Goal: Navigation & Orientation: Find specific page/section

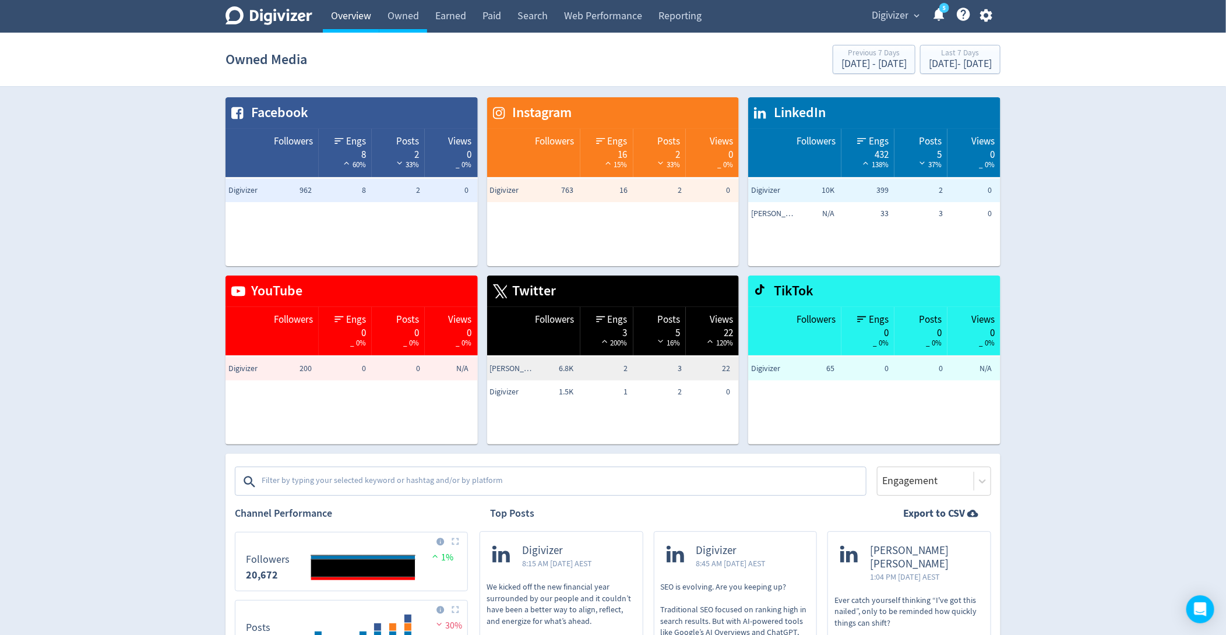
click at [337, 21] on link "Overview" at bounding box center [351, 16] width 57 height 33
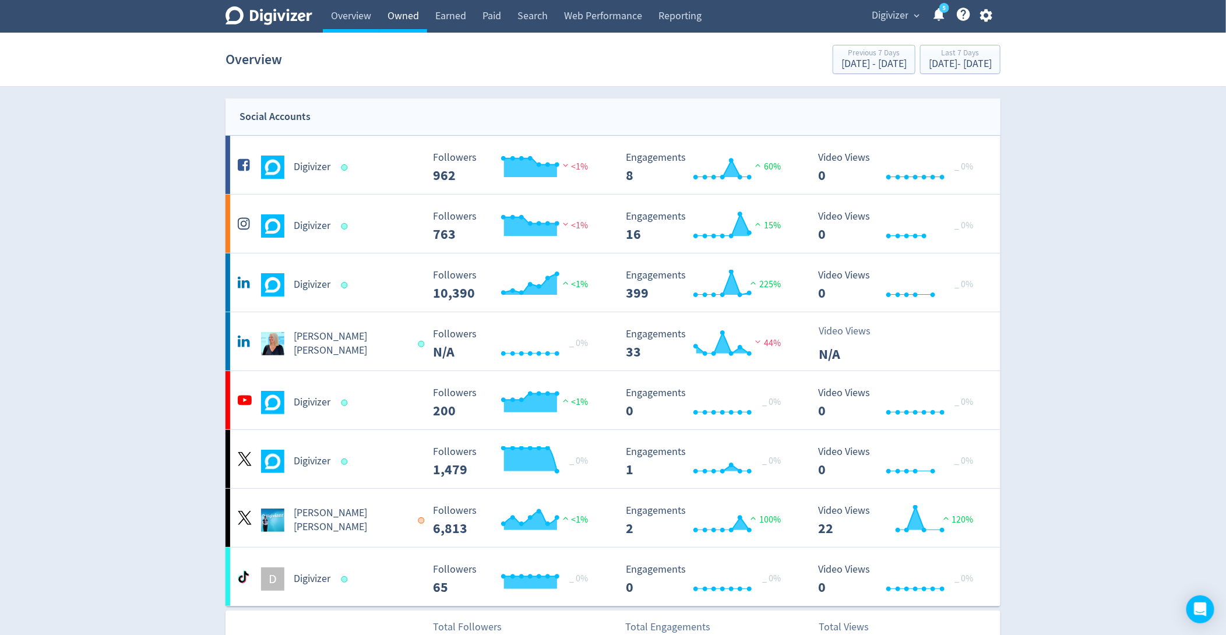
click at [403, 21] on link "Owned" at bounding box center [403, 16] width 48 height 33
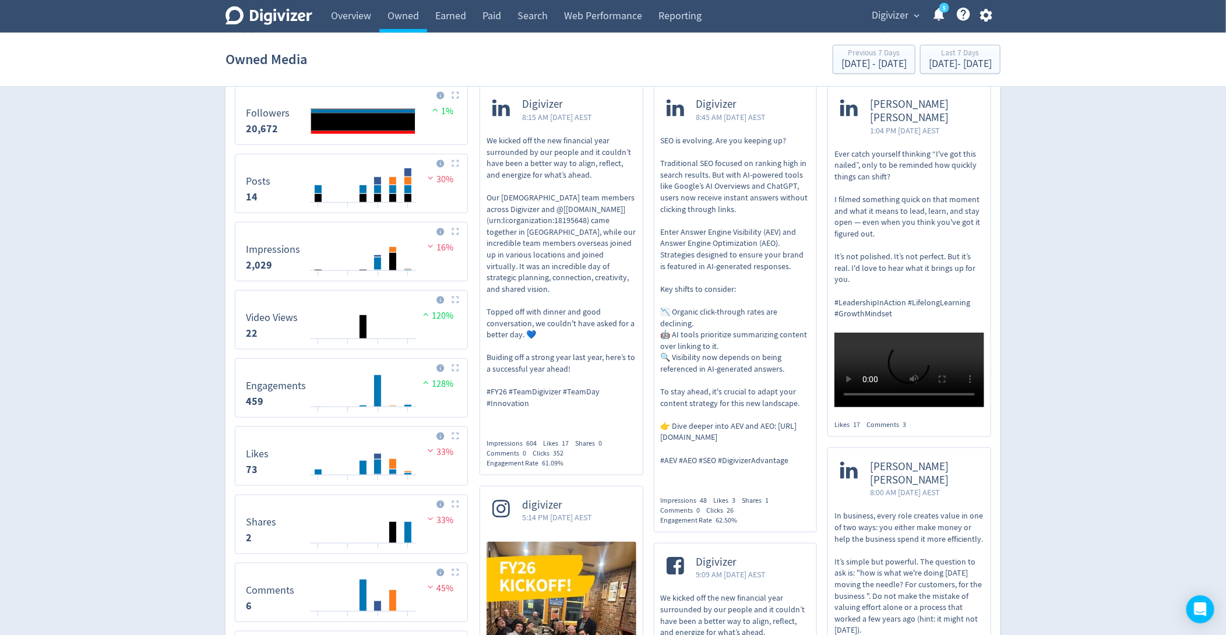
scroll to position [446, 0]
click at [341, 11] on link "Overview" at bounding box center [351, 16] width 57 height 33
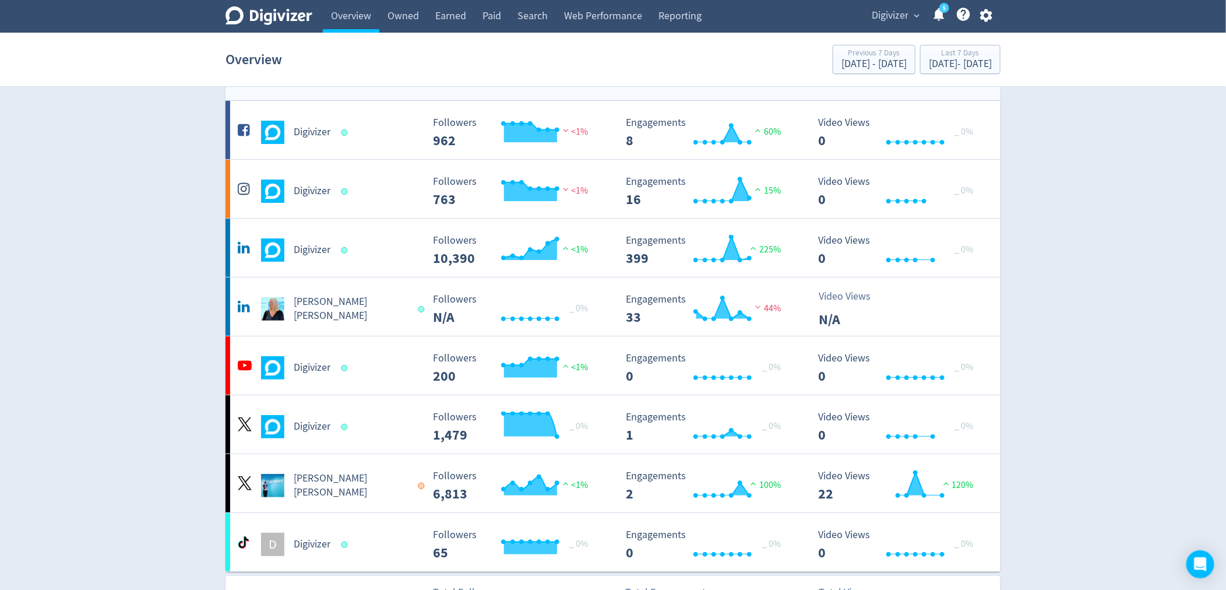
scroll to position [36, 0]
click at [403, 29] on link "Owned" at bounding box center [403, 16] width 48 height 33
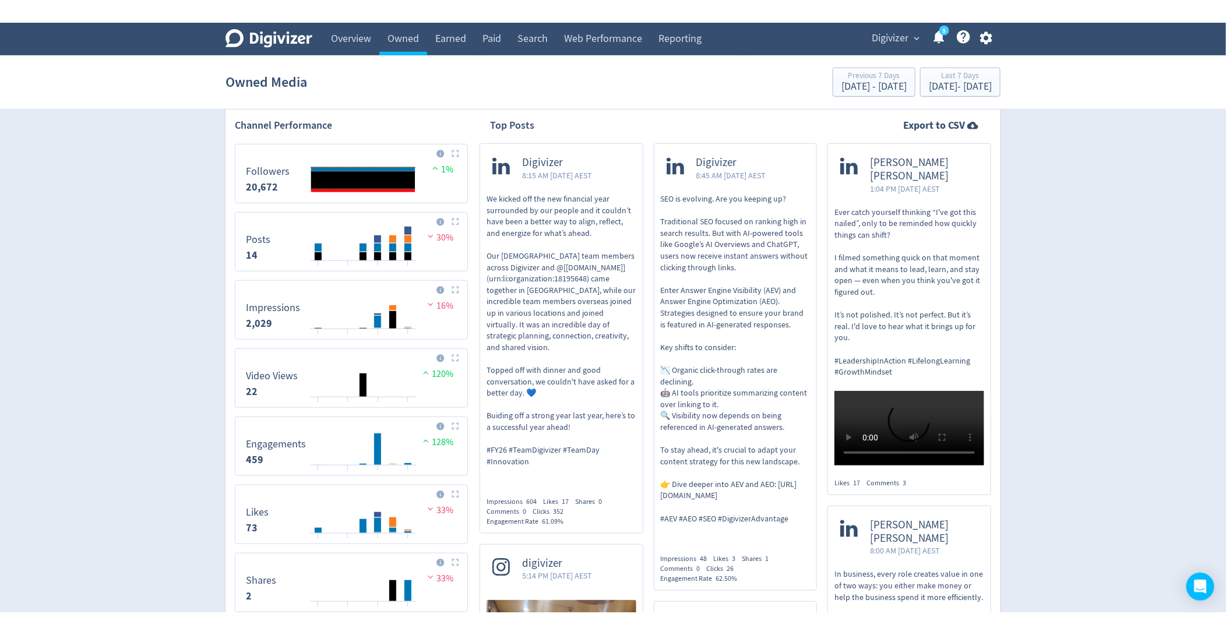
scroll to position [394, 0]
